Goal: Task Accomplishment & Management: Complete application form

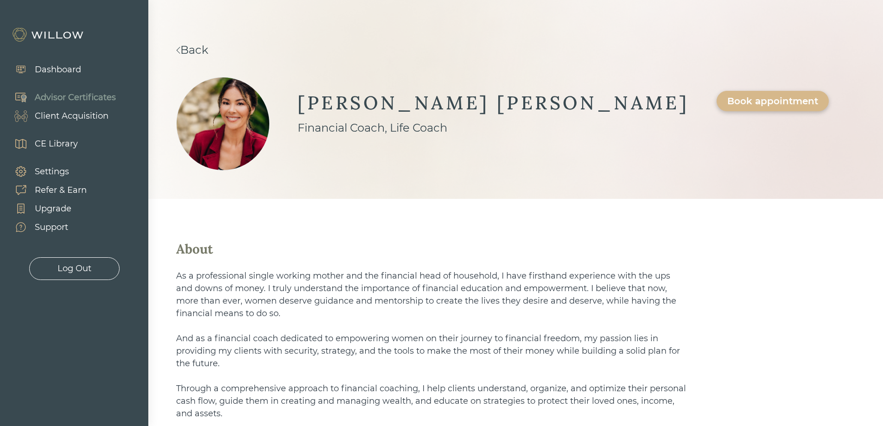
click at [56, 97] on div "Advisor Certificates" at bounding box center [75, 97] width 81 height 13
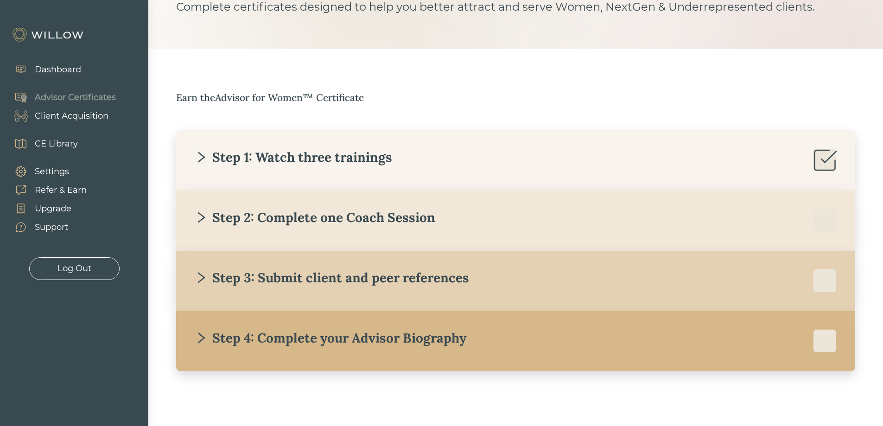
scroll to position [82, 0]
click at [389, 280] on div "Step 3: Submit client and peer references" at bounding box center [332, 276] width 274 height 17
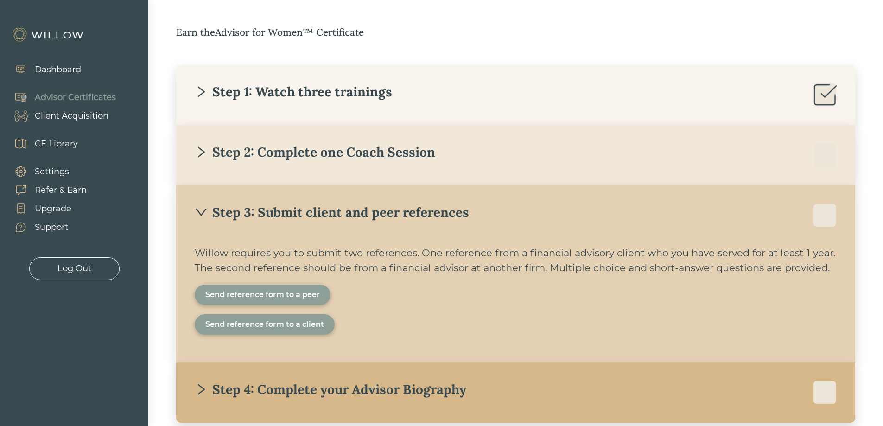
scroll to position [175, 0]
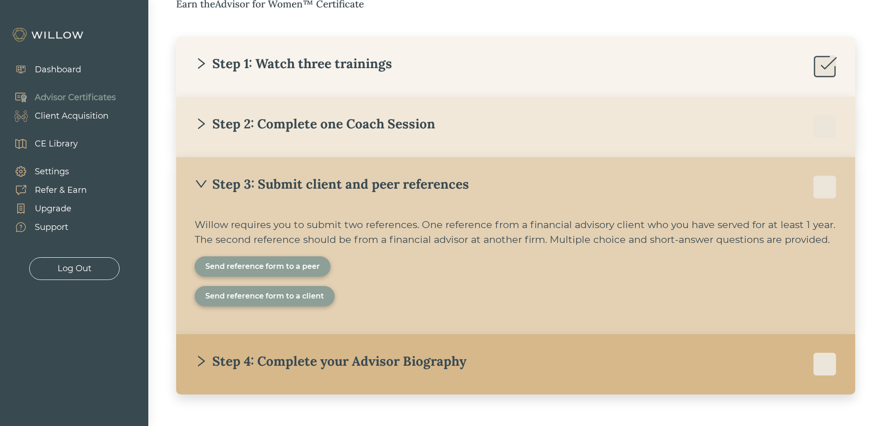
click at [293, 300] on div "Send reference form to a client" at bounding box center [264, 296] width 119 height 11
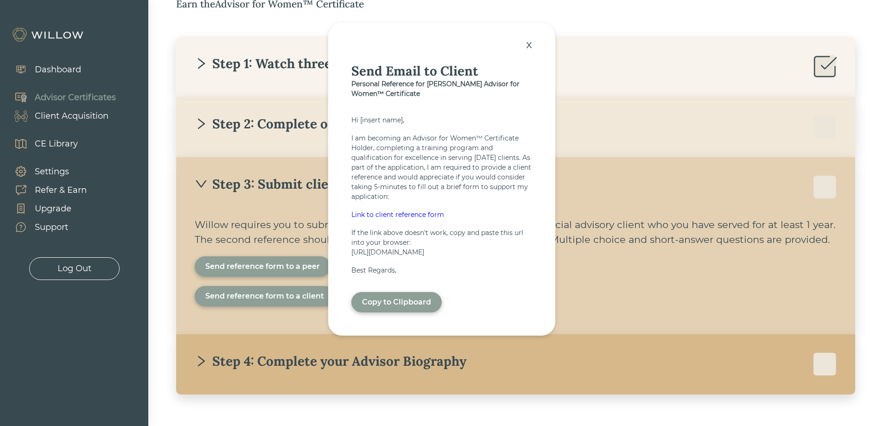
drag, startPoint x: 352, startPoint y: 249, endPoint x: 386, endPoint y: 268, distance: 38.8
click at [386, 257] on div "[URL][DOMAIN_NAME]" at bounding box center [441, 252] width 181 height 10
copy div "[URL][DOMAIN_NAME]"
click at [529, 41] on div "x" at bounding box center [528, 44] width 15 height 20
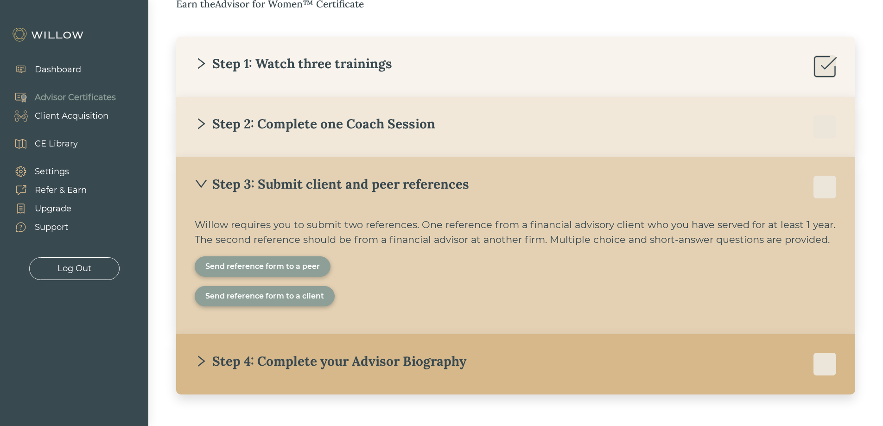
click at [292, 265] on div "Send reference form to a peer" at bounding box center [262, 266] width 114 height 11
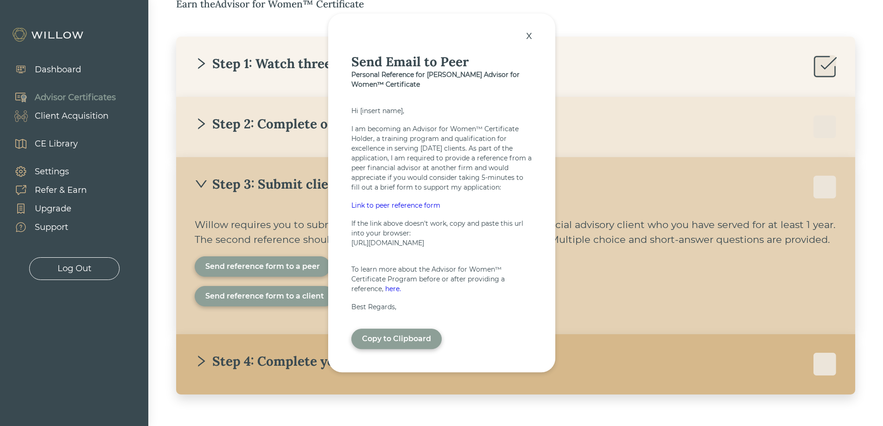
drag, startPoint x: 391, startPoint y: 258, endPoint x: 353, endPoint y: 238, distance: 42.7
click at [353, 238] on div "[URL][DOMAIN_NAME]" at bounding box center [441, 243] width 181 height 10
drag, startPoint x: 371, startPoint y: 244, endPoint x: 414, endPoint y: 234, distance: 44.2
click at [414, 238] on div "[URL][DOMAIN_NAME]" at bounding box center [441, 243] width 181 height 10
drag, startPoint x: 351, startPoint y: 238, endPoint x: 391, endPoint y: 258, distance: 44.3
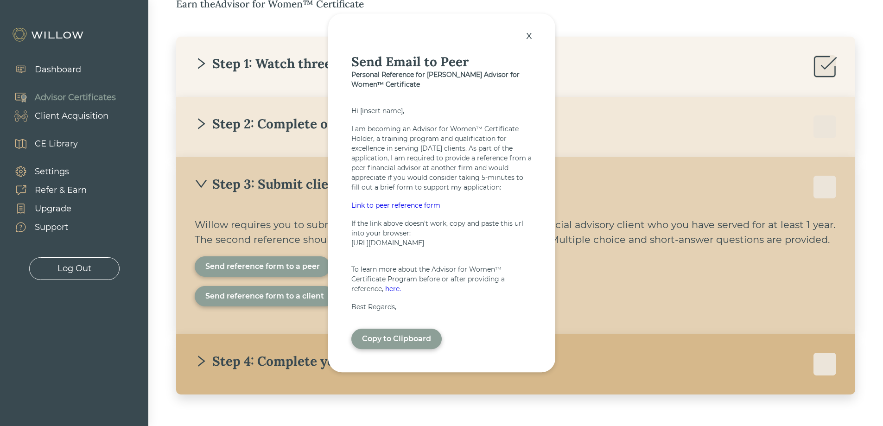
click at [391, 248] on div "[URL][DOMAIN_NAME]" at bounding box center [441, 243] width 181 height 10
copy div "[URL][DOMAIN_NAME]"
click at [528, 28] on div "x" at bounding box center [528, 35] width 15 height 20
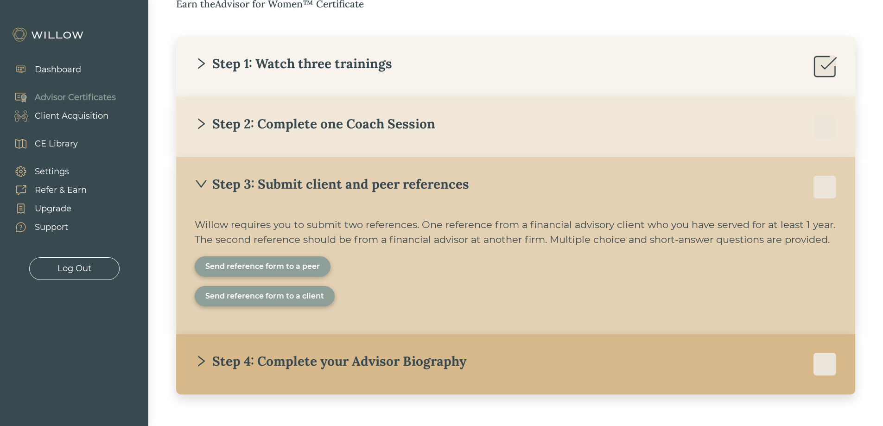
click at [293, 272] on div "Send reference form to a peer" at bounding box center [262, 266] width 114 height 11
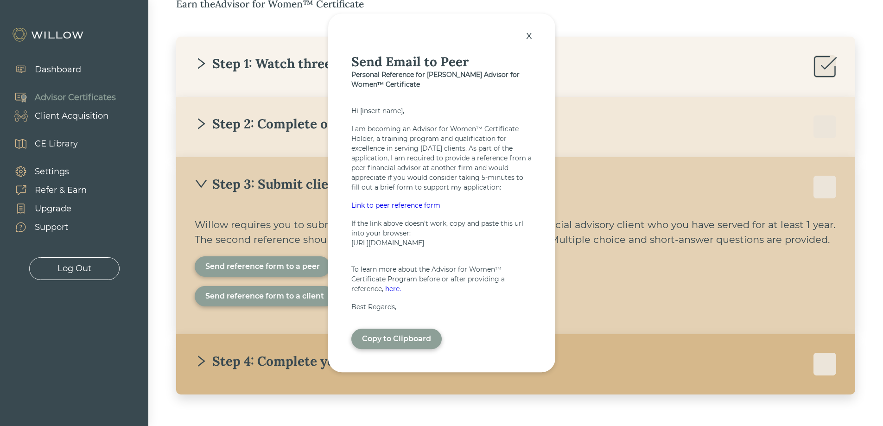
drag, startPoint x: 395, startPoint y: 260, endPoint x: 352, endPoint y: 239, distance: 48.1
click at [352, 239] on div "[URL][DOMAIN_NAME]" at bounding box center [441, 243] width 181 height 10
copy div "[URL][DOMAIN_NAME]"
click at [529, 33] on div "x" at bounding box center [528, 35] width 15 height 20
